Goal: Information Seeking & Learning: Check status

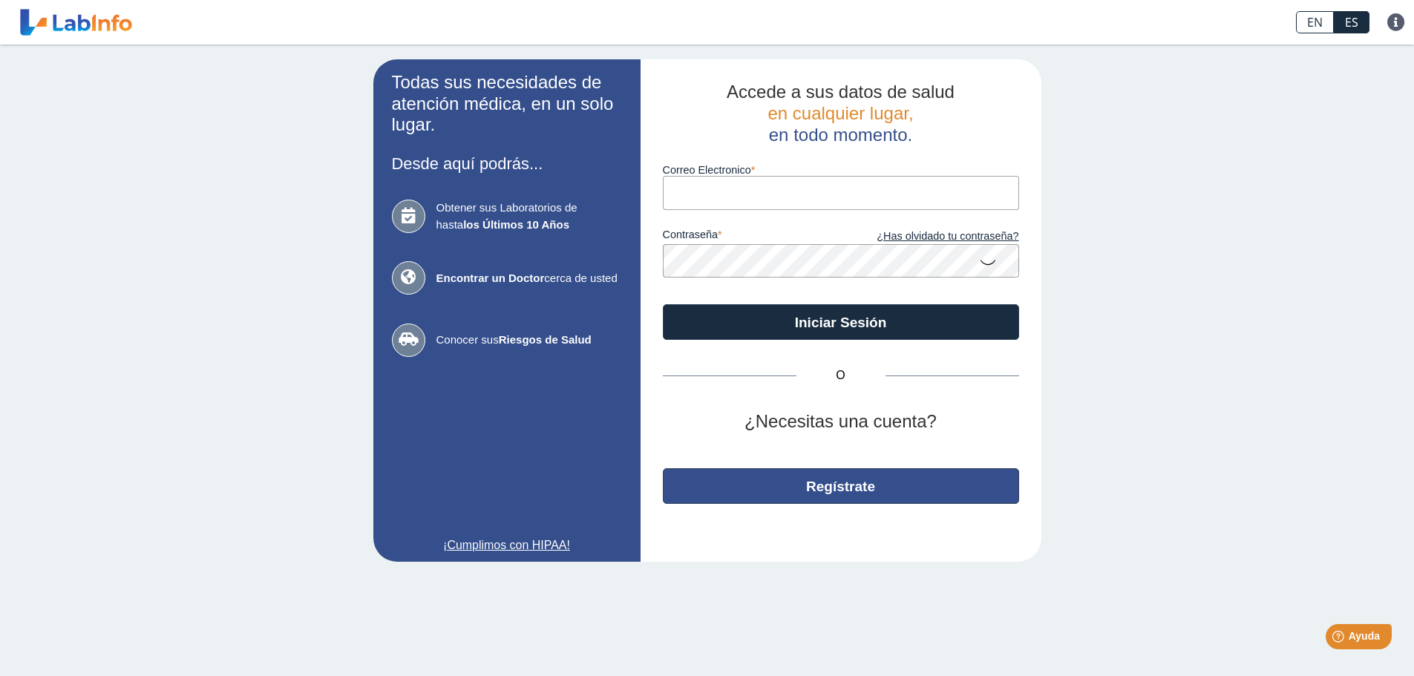
click at [845, 497] on button "Regístrate" at bounding box center [841, 486] width 356 height 36
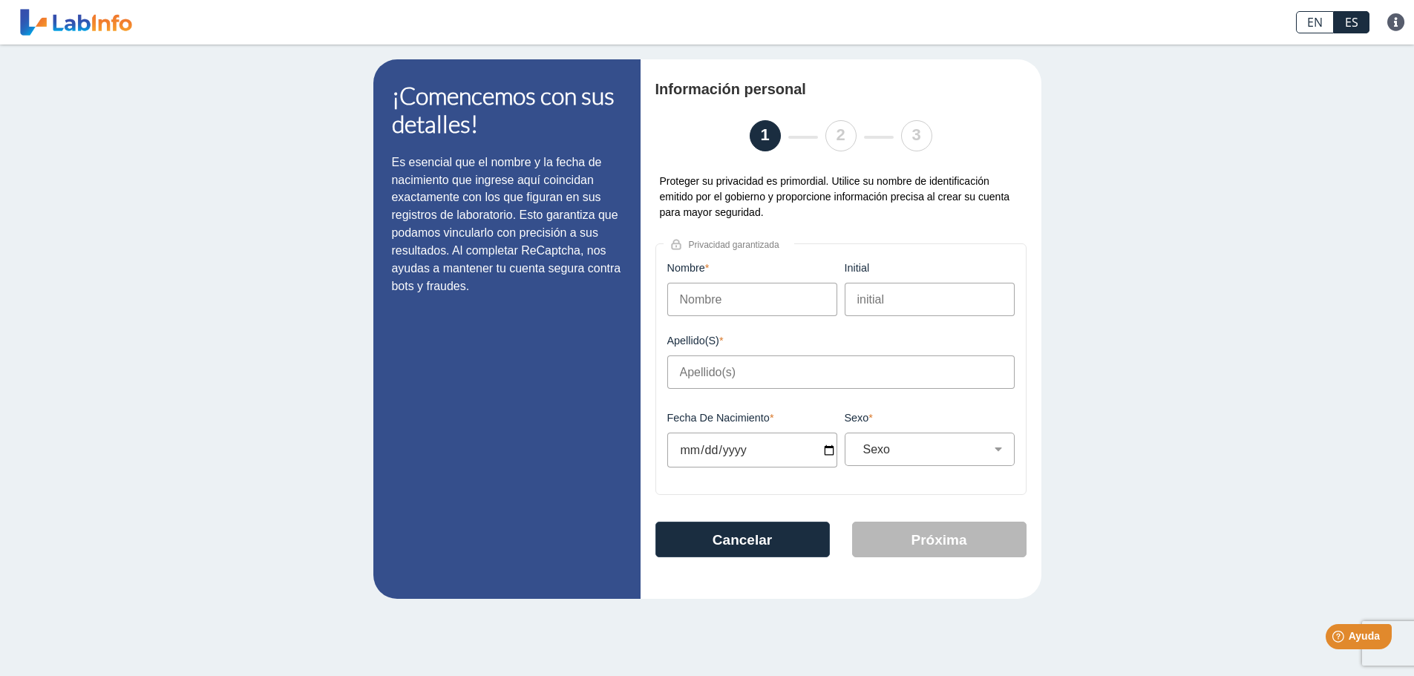
click at [717, 287] on input "Nombre" at bounding box center [752, 299] width 170 height 33
type input "[PERSON_NAME]"
type input "L"
type input "[PERSON_NAME]"
click at [1176, 326] on div "¡Comencemos con sus detalles! Es esencial que el nombre y la fecha de nacimient…" at bounding box center [707, 329] width 1414 height 569
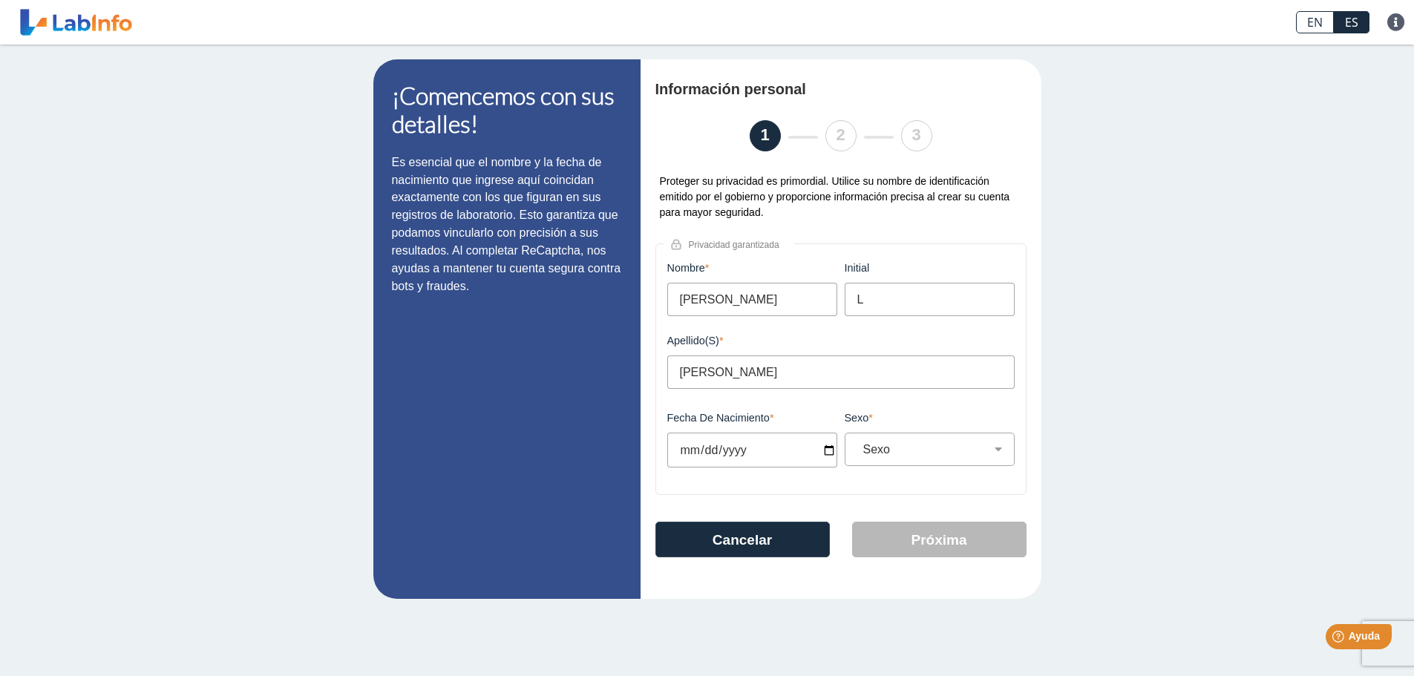
click at [675, 449] on input "Fecha de Nacimiento" at bounding box center [752, 450] width 170 height 35
type input "[DATE]"
click at [938, 453] on select "Sexo Masculino Femenino" at bounding box center [935, 449] width 157 height 14
select select "F"
click at [857, 442] on select "Sexo Masculino Femenino" at bounding box center [935, 449] width 157 height 14
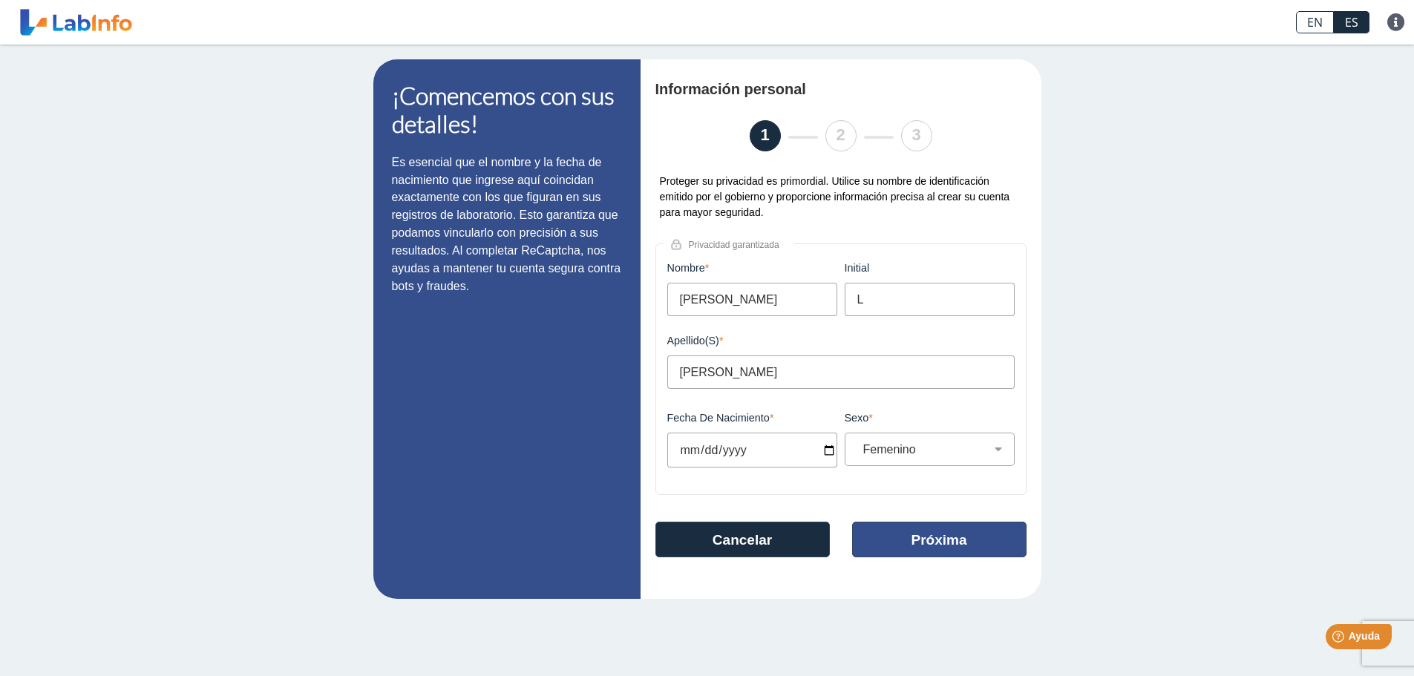
click at [961, 544] on button "Próxima" at bounding box center [939, 540] width 174 height 36
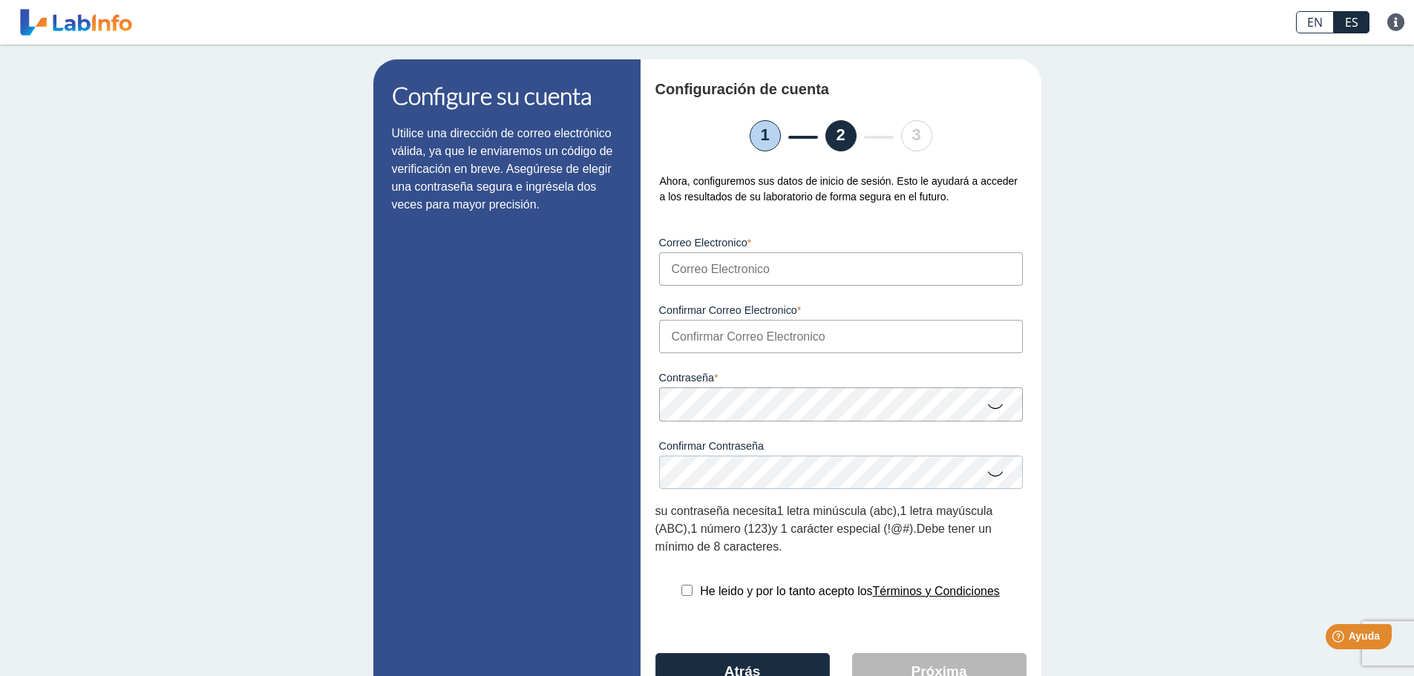
click at [790, 271] on input "Correo Electronico" at bounding box center [841, 268] width 364 height 33
type input "[EMAIL_ADDRESS][DOMAIN_NAME]"
click at [779, 348] on input "Confirmar Correo Electronico" at bounding box center [841, 336] width 364 height 33
type input "[EMAIL_ADDRESS][DOMAIN_NAME]"
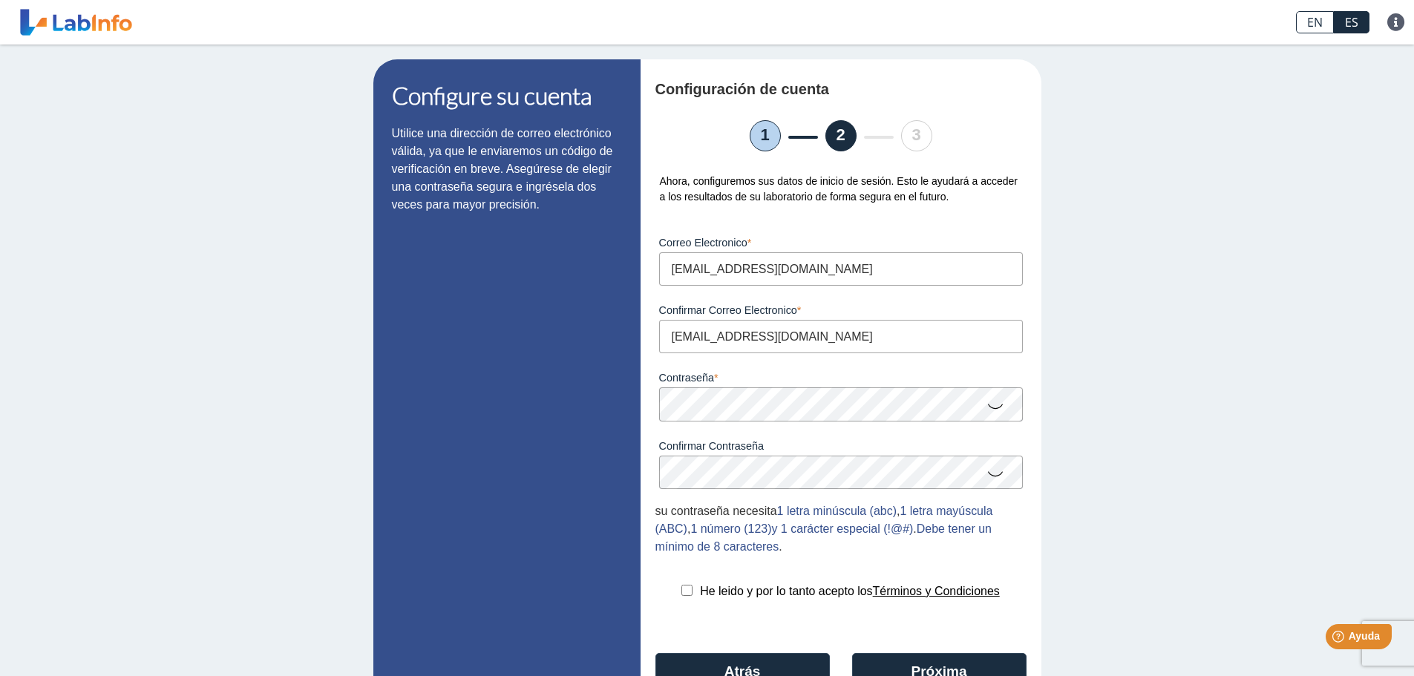
click at [681, 593] on input "checkbox" at bounding box center [686, 590] width 11 height 11
checkbox input "true"
click at [996, 665] on button "Próxima" at bounding box center [939, 671] width 174 height 36
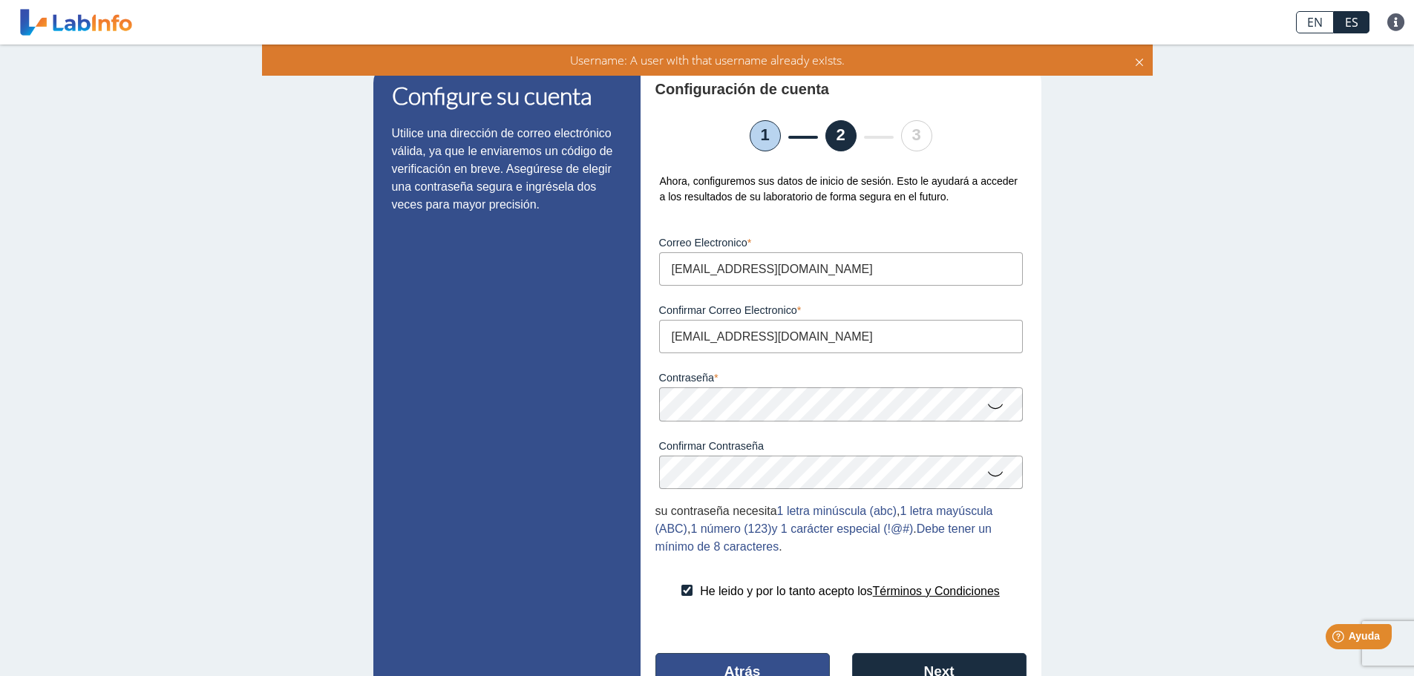
click at [770, 657] on button "Atrás" at bounding box center [742, 671] width 174 height 36
select select "F"
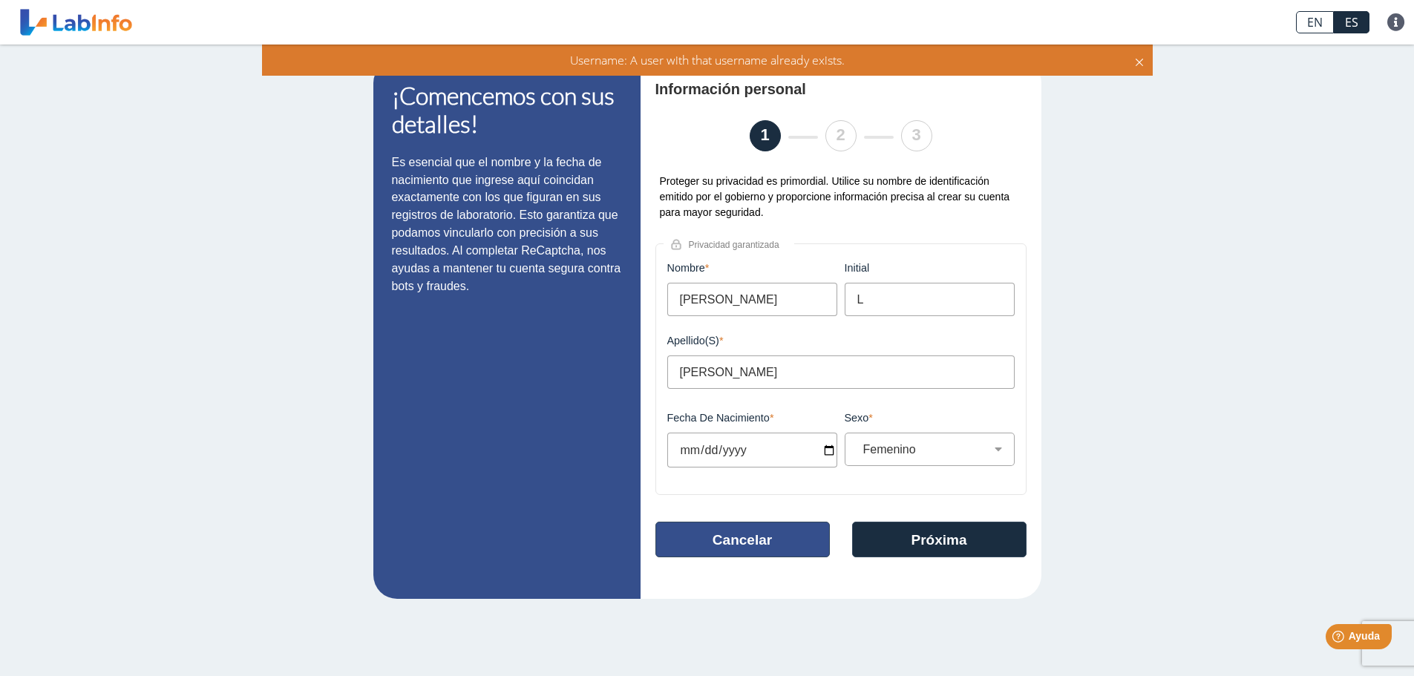
click at [776, 540] on button "Cancelar" at bounding box center [742, 540] width 174 height 36
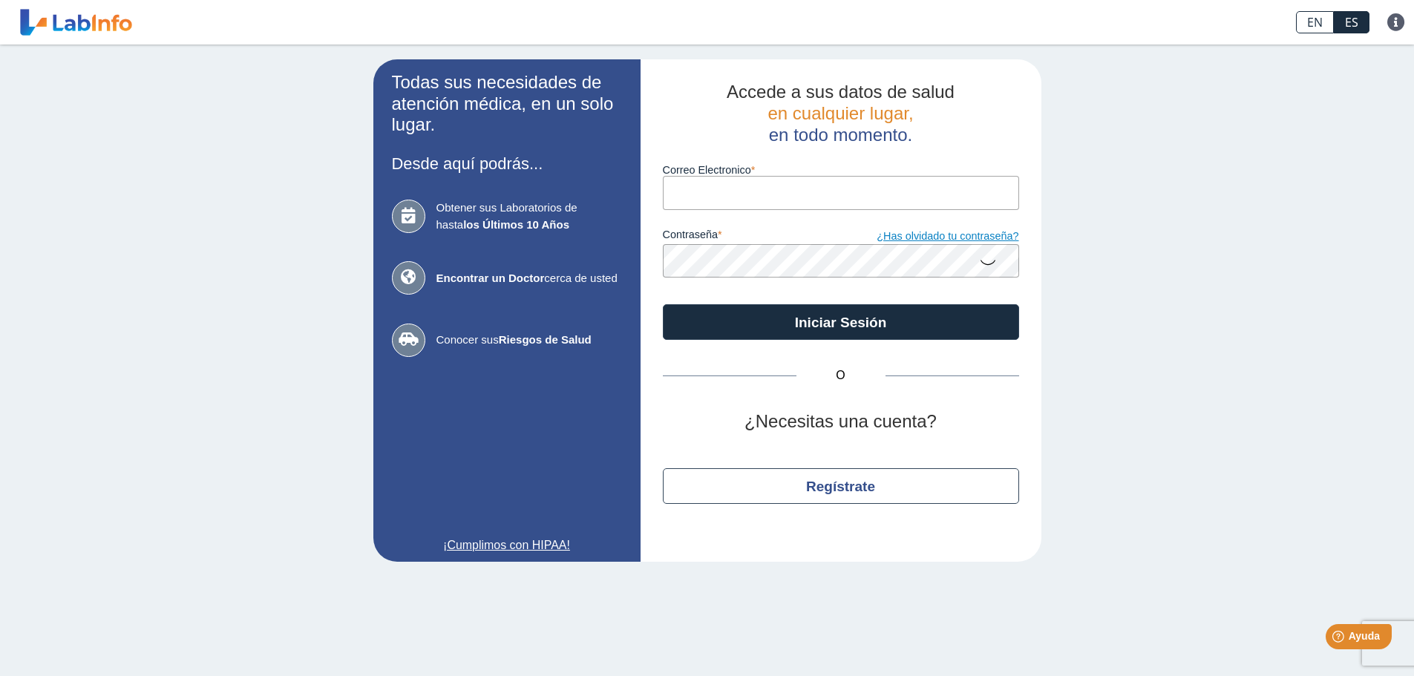
click at [960, 233] on link "¿Has olvidado tu contraseña?" at bounding box center [930, 237] width 178 height 16
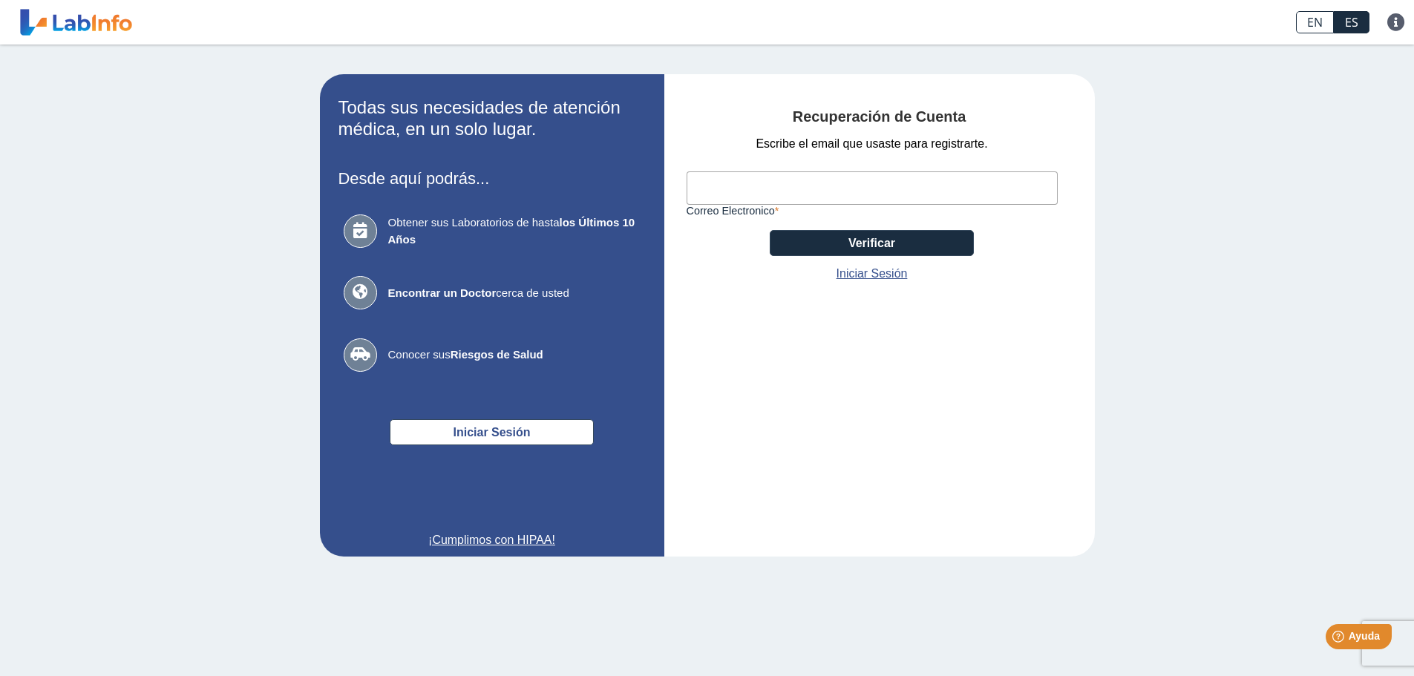
click at [776, 180] on input "Correo Electronico" at bounding box center [872, 187] width 371 height 33
type input "[EMAIL_ADDRESS][DOMAIN_NAME]"
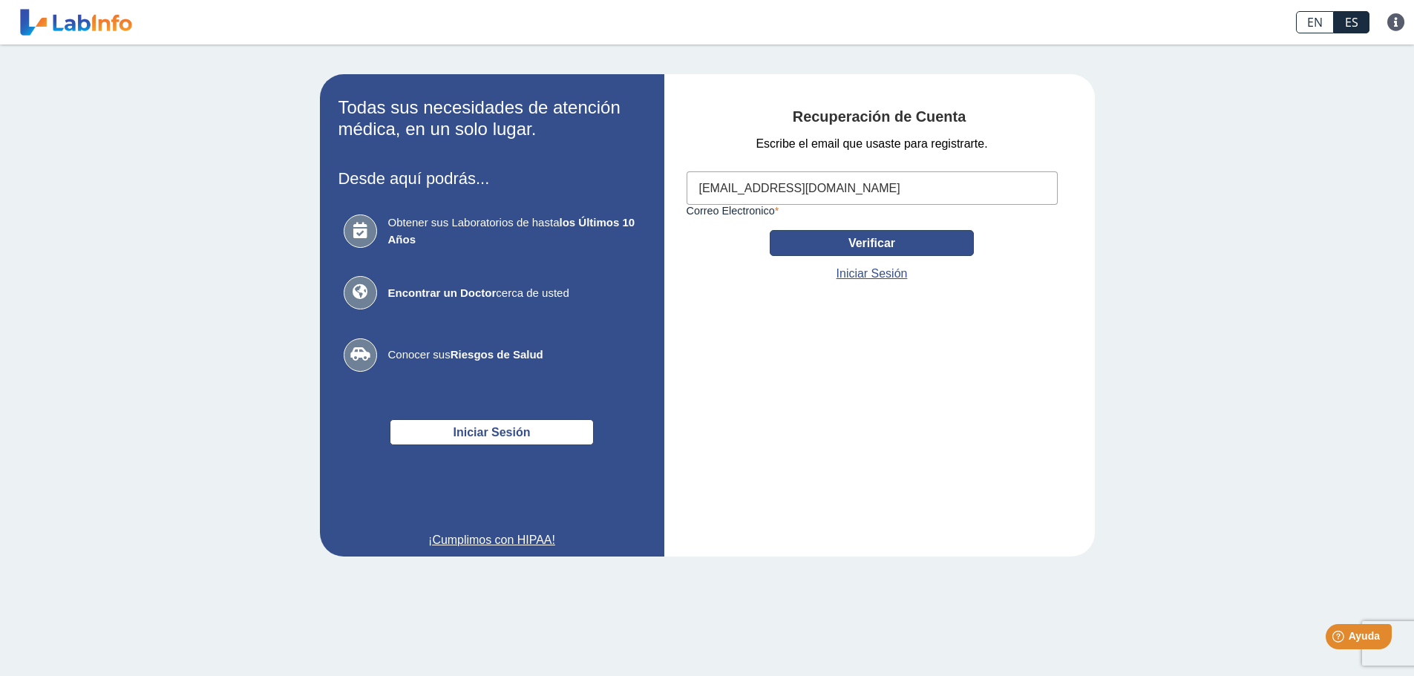
click at [928, 247] on button "Verificar" at bounding box center [872, 243] width 204 height 26
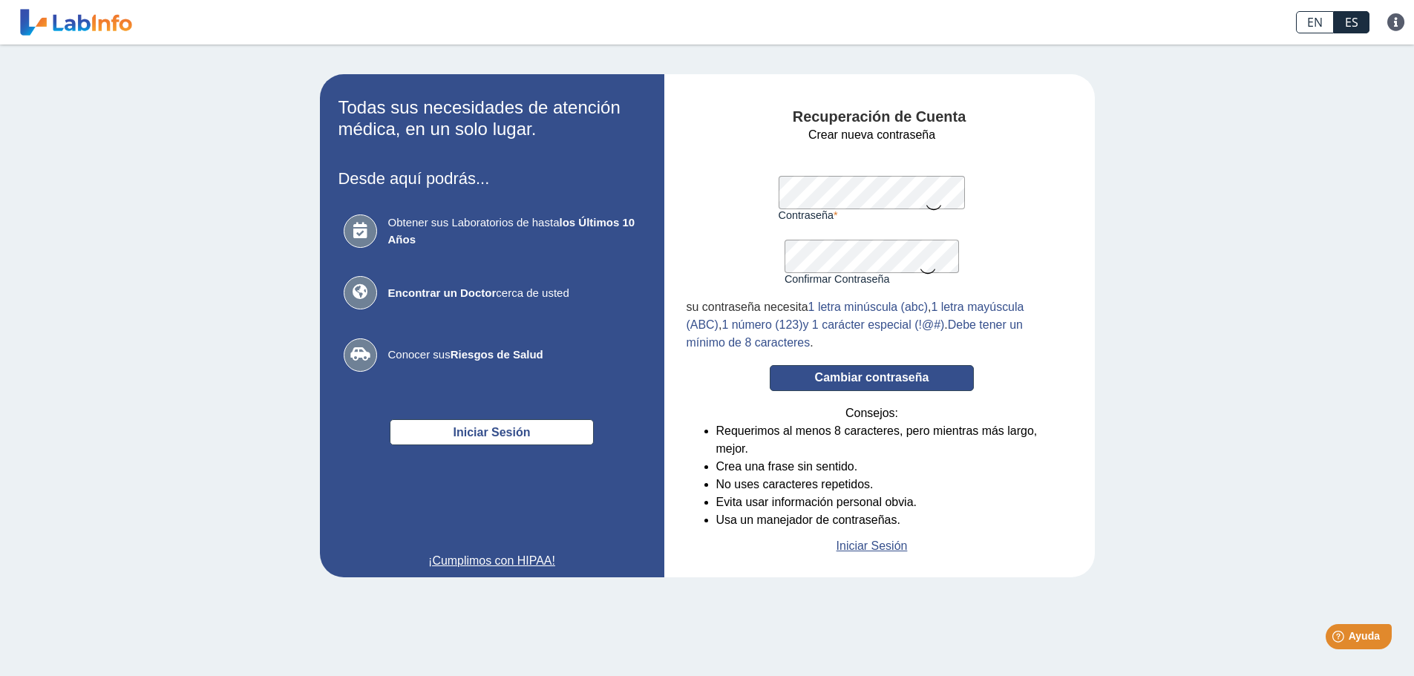
click at [883, 376] on button "Cambiar contraseña" at bounding box center [872, 378] width 204 height 26
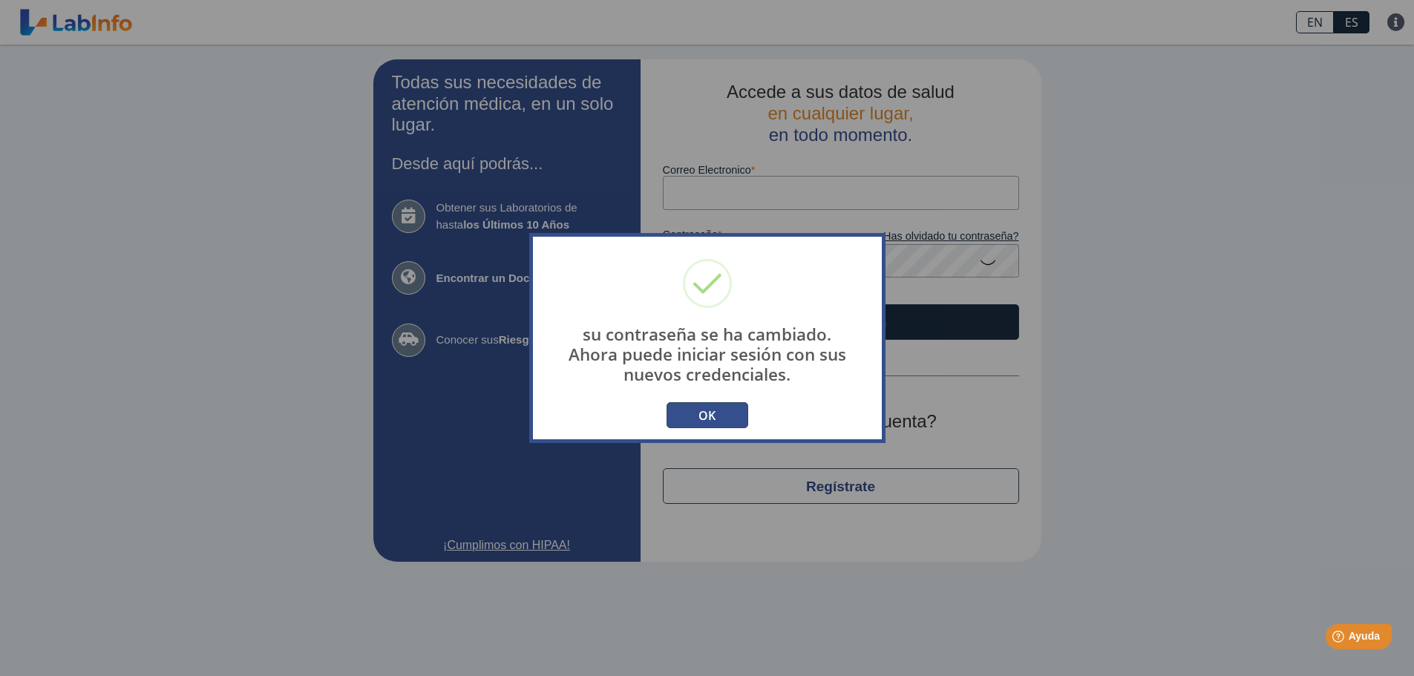
click at [730, 411] on button "OK" at bounding box center [707, 415] width 82 height 26
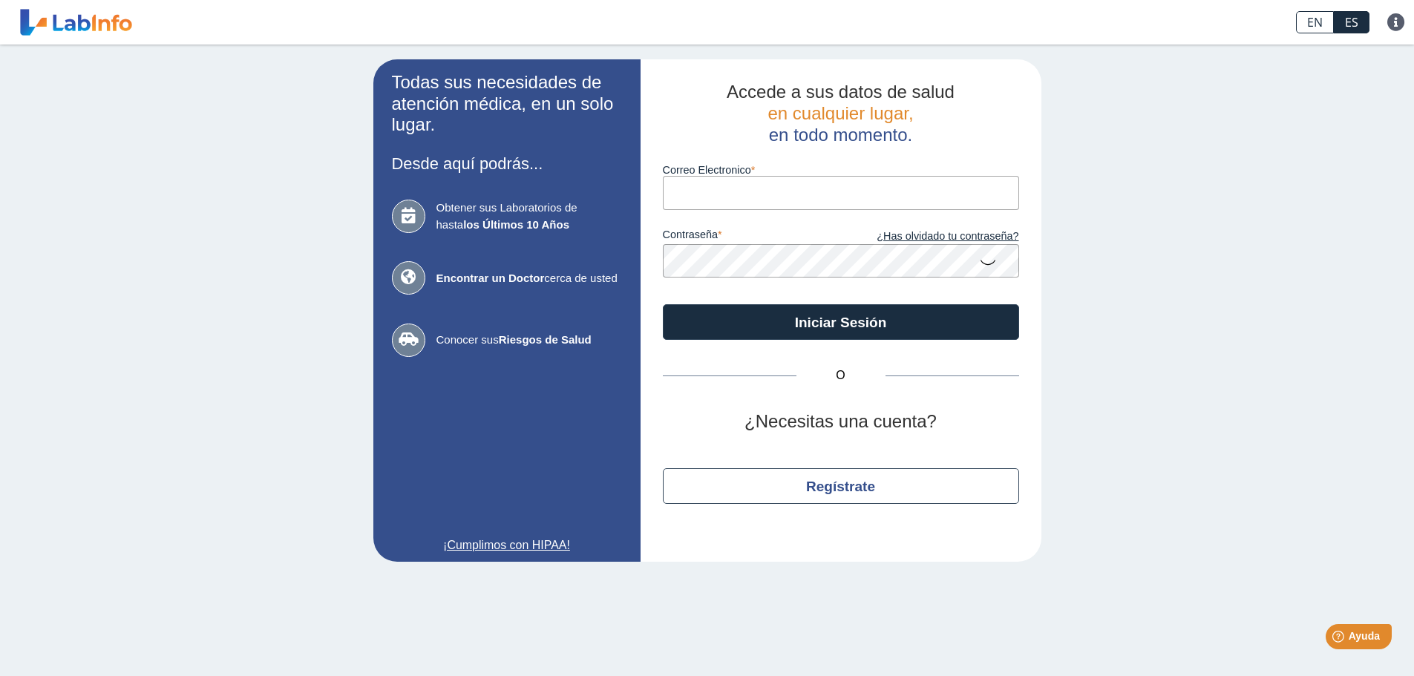
click at [705, 185] on input "Correo Electronico" at bounding box center [841, 192] width 356 height 33
type input "[EMAIL_ADDRESS][DOMAIN_NAME]"
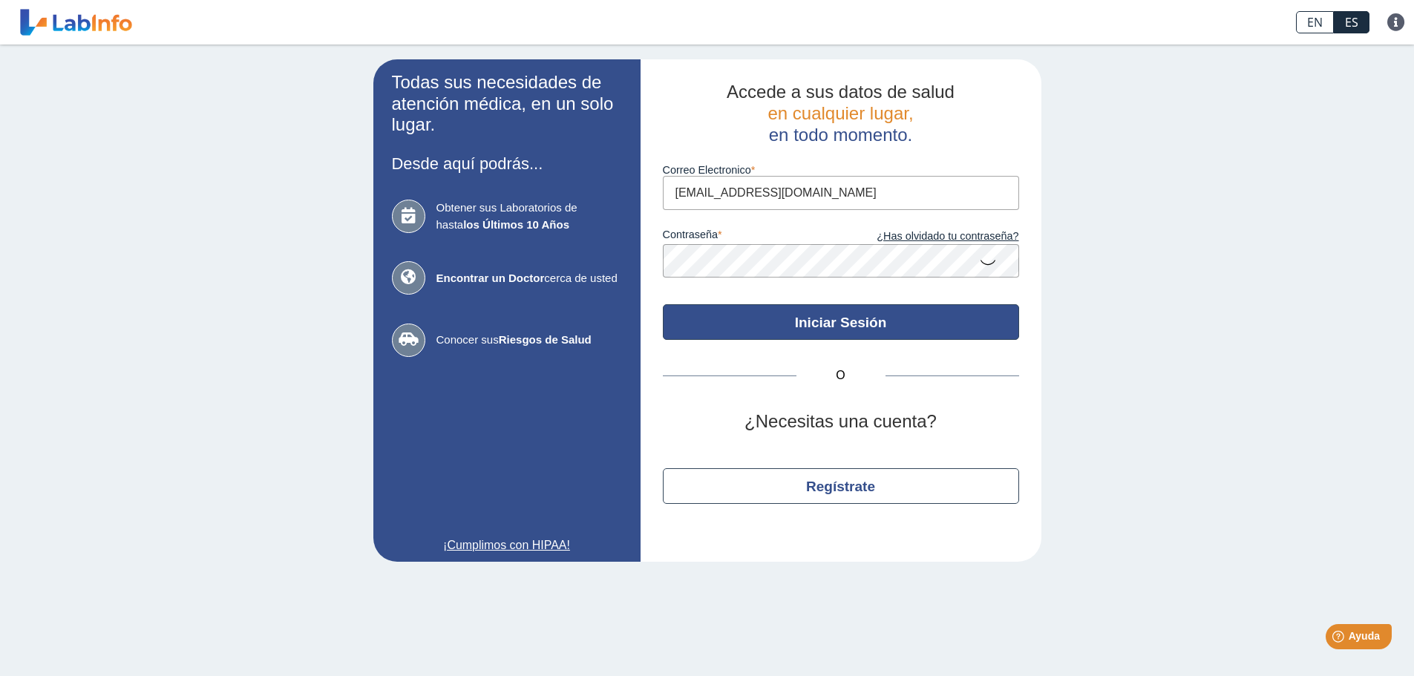
click at [823, 319] on button "Iniciar Sesión" at bounding box center [841, 322] width 356 height 36
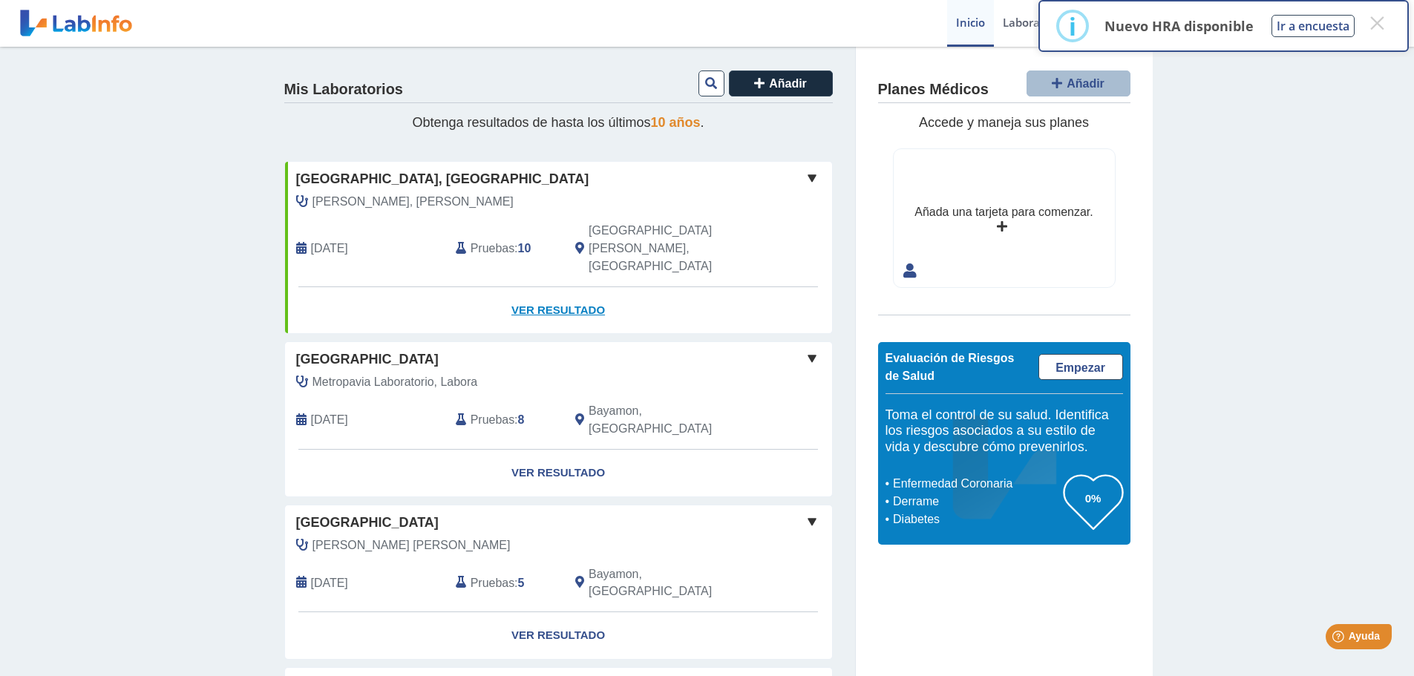
click at [580, 287] on link "Ver Resultado" at bounding box center [558, 310] width 547 height 47
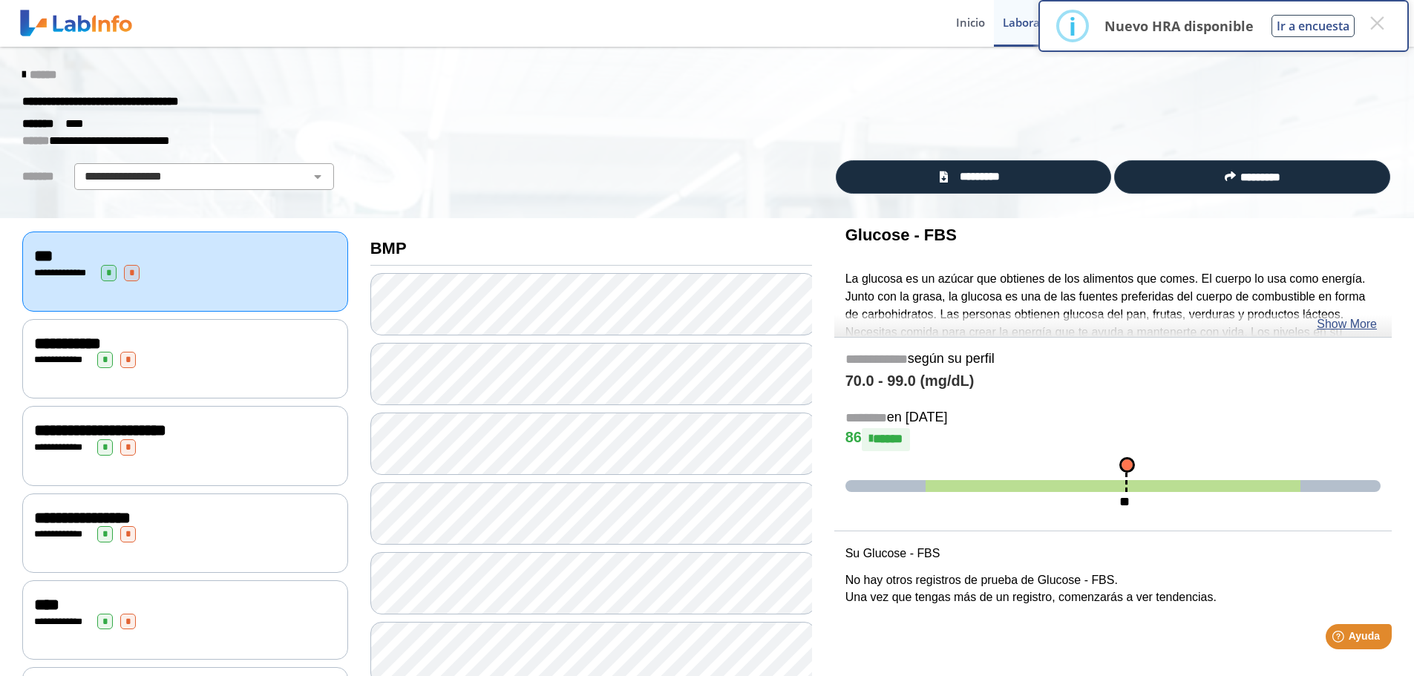
click at [180, 278] on div "**********" at bounding box center [185, 273] width 302 height 16
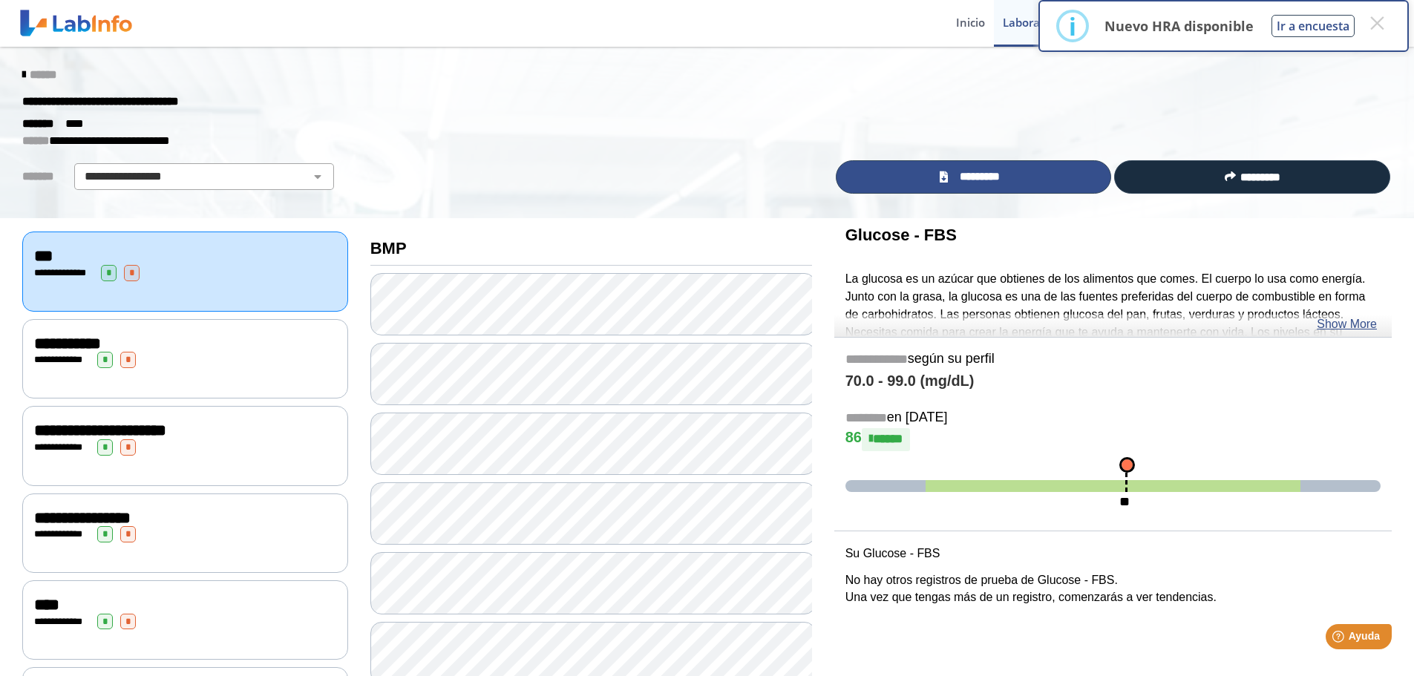
click at [962, 177] on span "*********" at bounding box center [979, 176] width 54 height 17
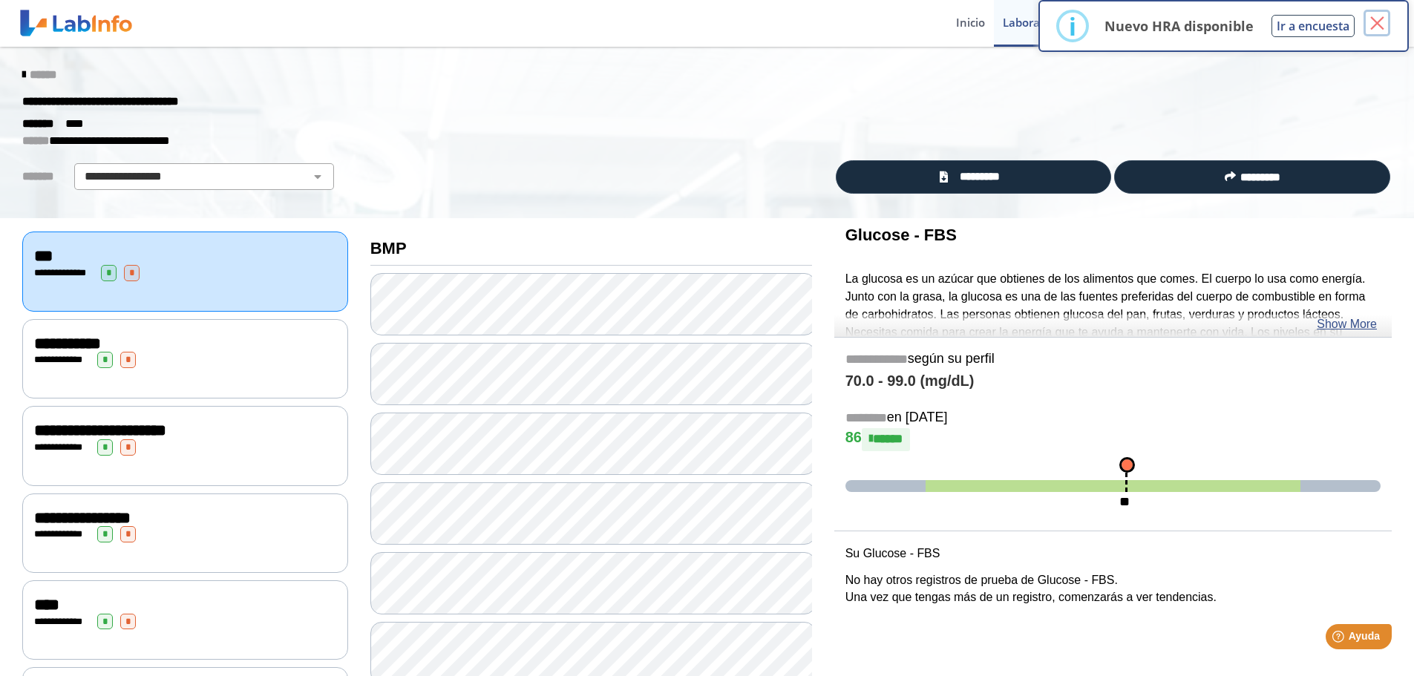
click at [1382, 31] on button "×" at bounding box center [1376, 23] width 27 height 27
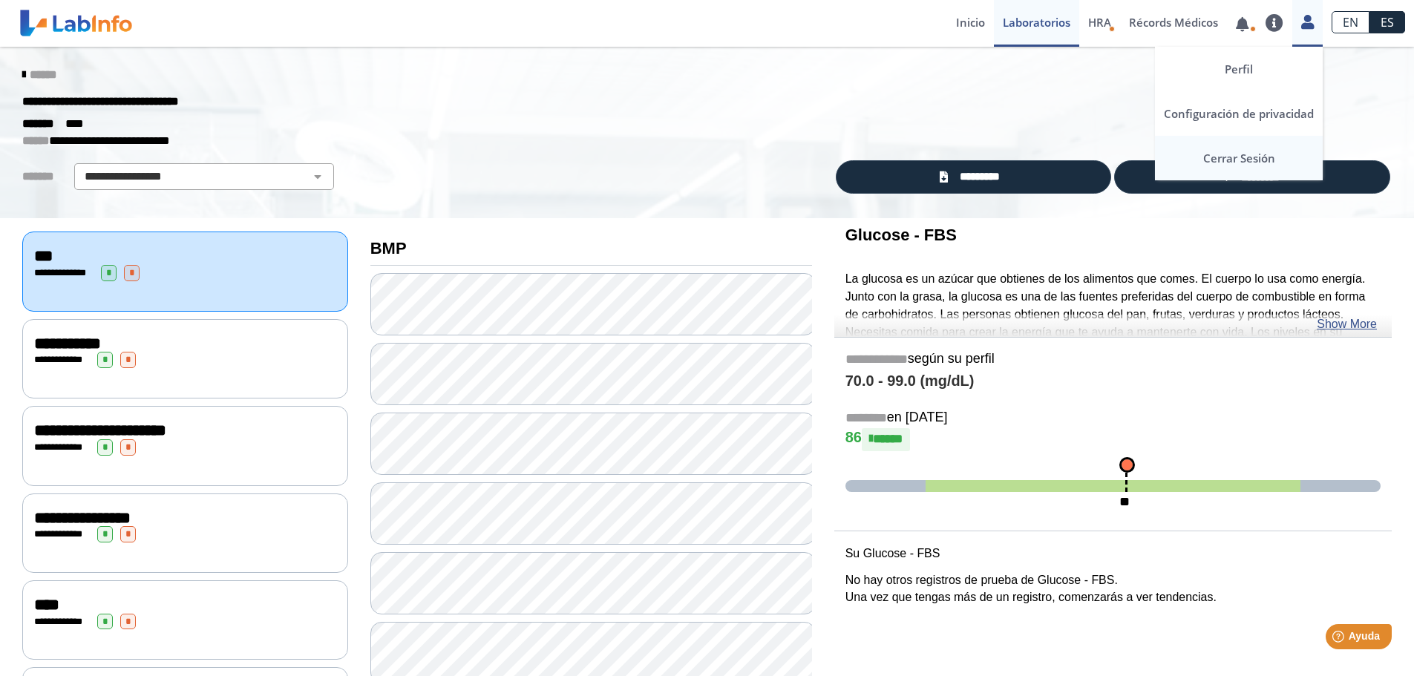
click at [1258, 151] on link "Cerrar Sesión" at bounding box center [1239, 158] width 168 height 45
